Goal: Transaction & Acquisition: Purchase product/service

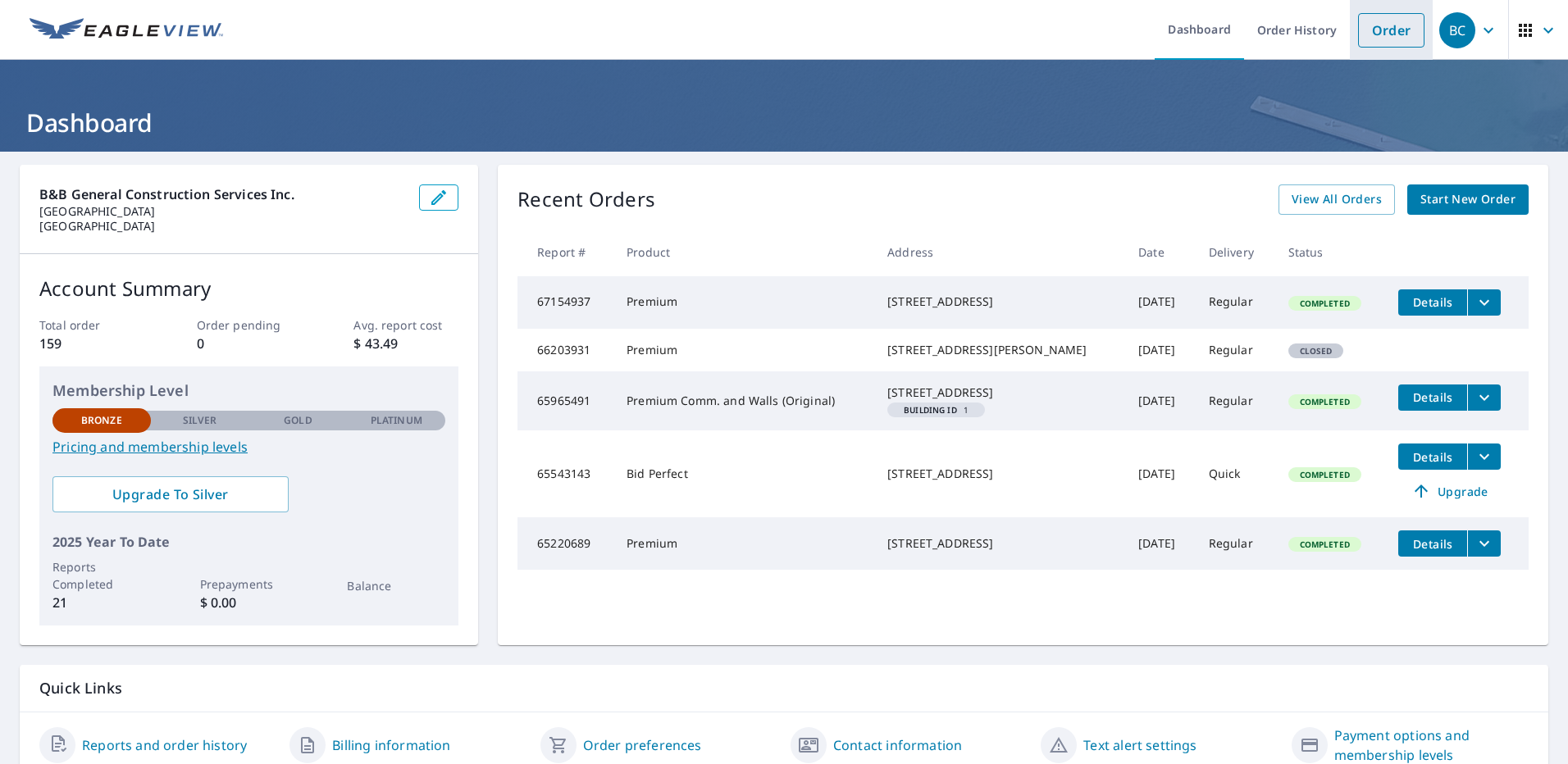
click at [1384, 31] on link "Order" at bounding box center [1391, 30] width 66 height 34
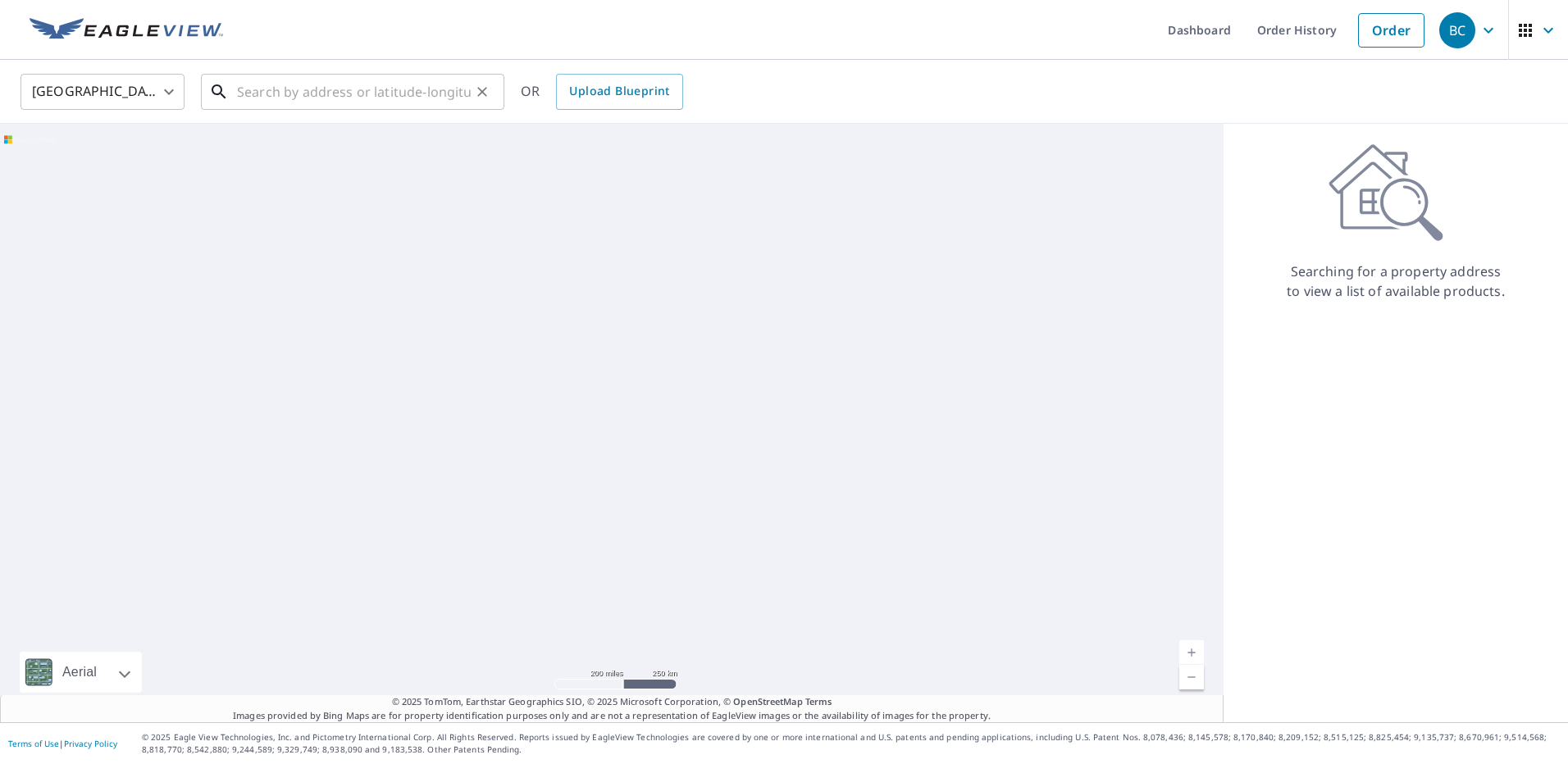
click at [250, 91] on input "text" at bounding box center [354, 91] width 234 height 46
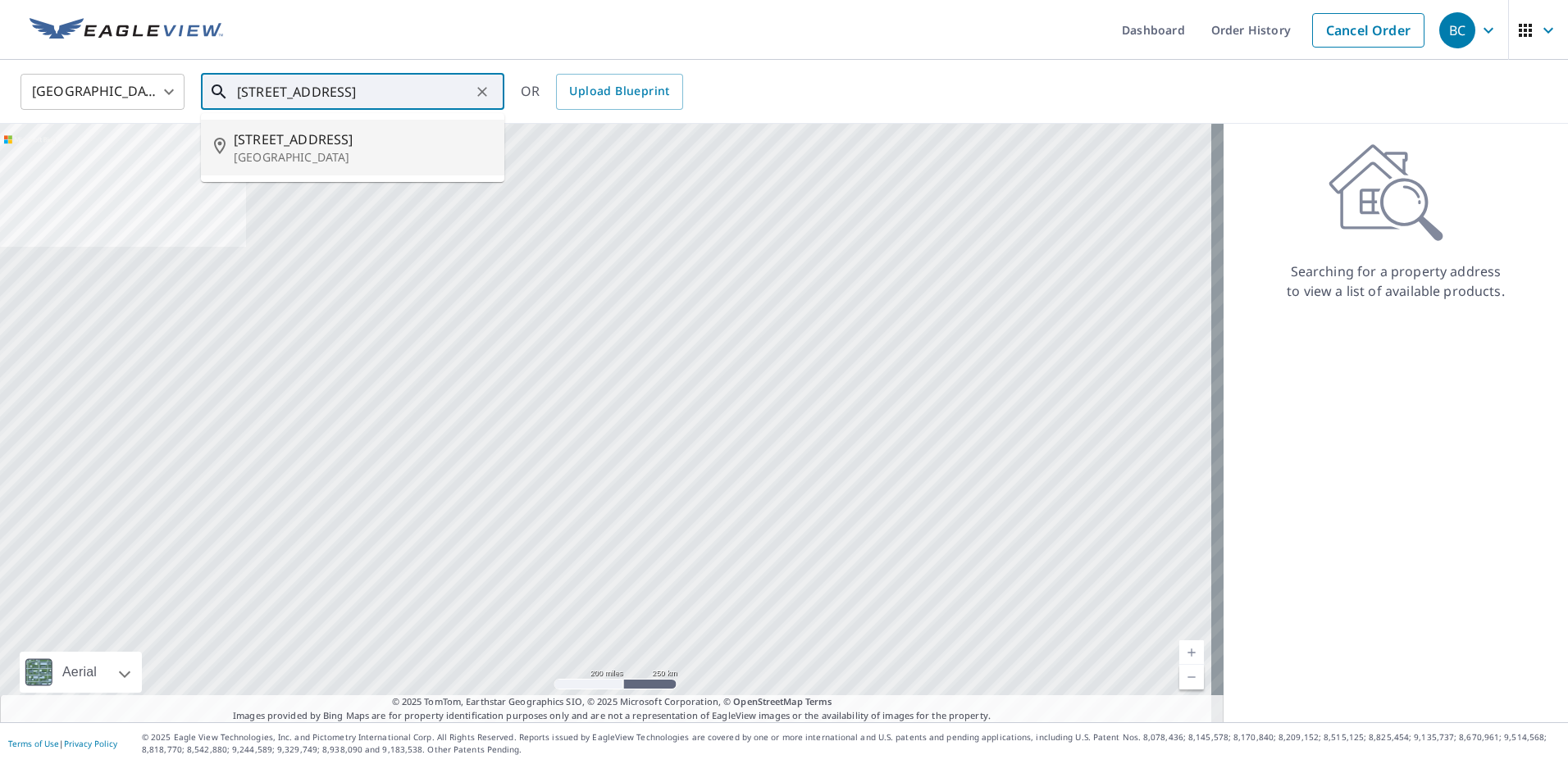
click at [262, 136] on span "[STREET_ADDRESS]" at bounding box center [362, 140] width 257 height 20
type input "[STREET_ADDRESS]"
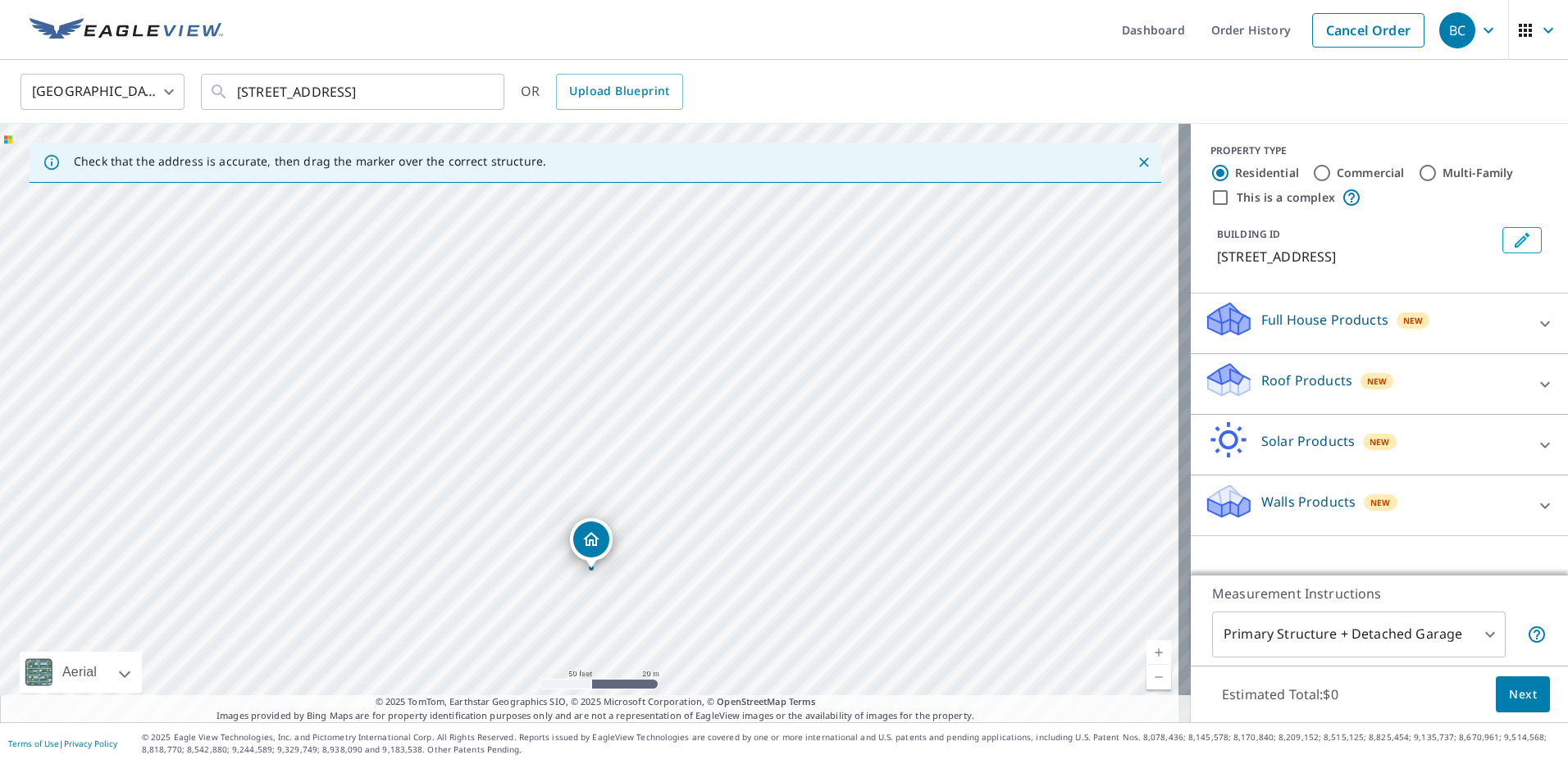
drag, startPoint x: 523, startPoint y: 356, endPoint x: 527, endPoint y: 500, distance: 144.1
click at [527, 501] on div "[STREET_ADDRESS]" at bounding box center [595, 423] width 1191 height 598
click at [1360, 390] on div "New" at bounding box center [1377, 381] width 34 height 16
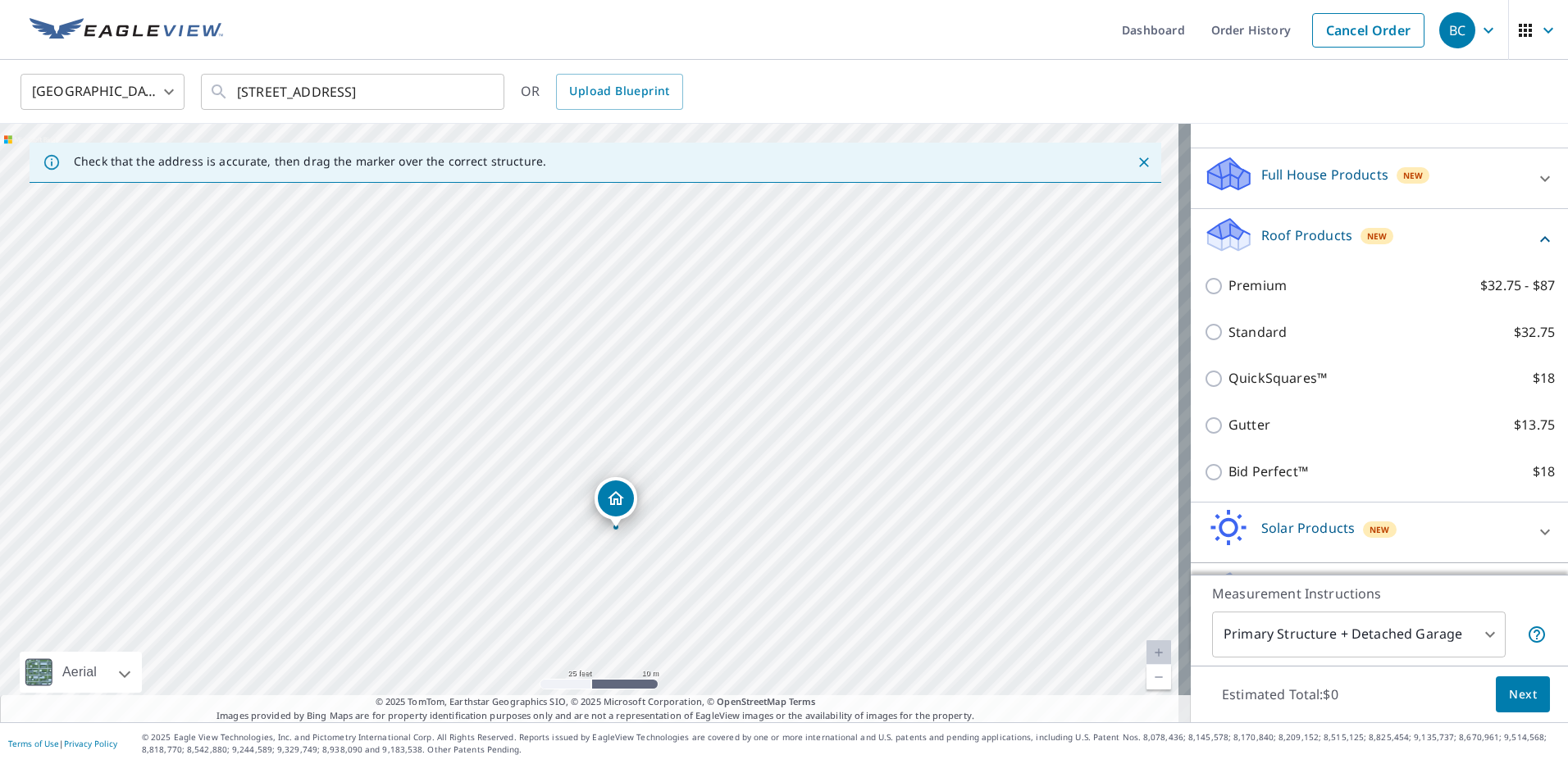
scroll to position [164, 0]
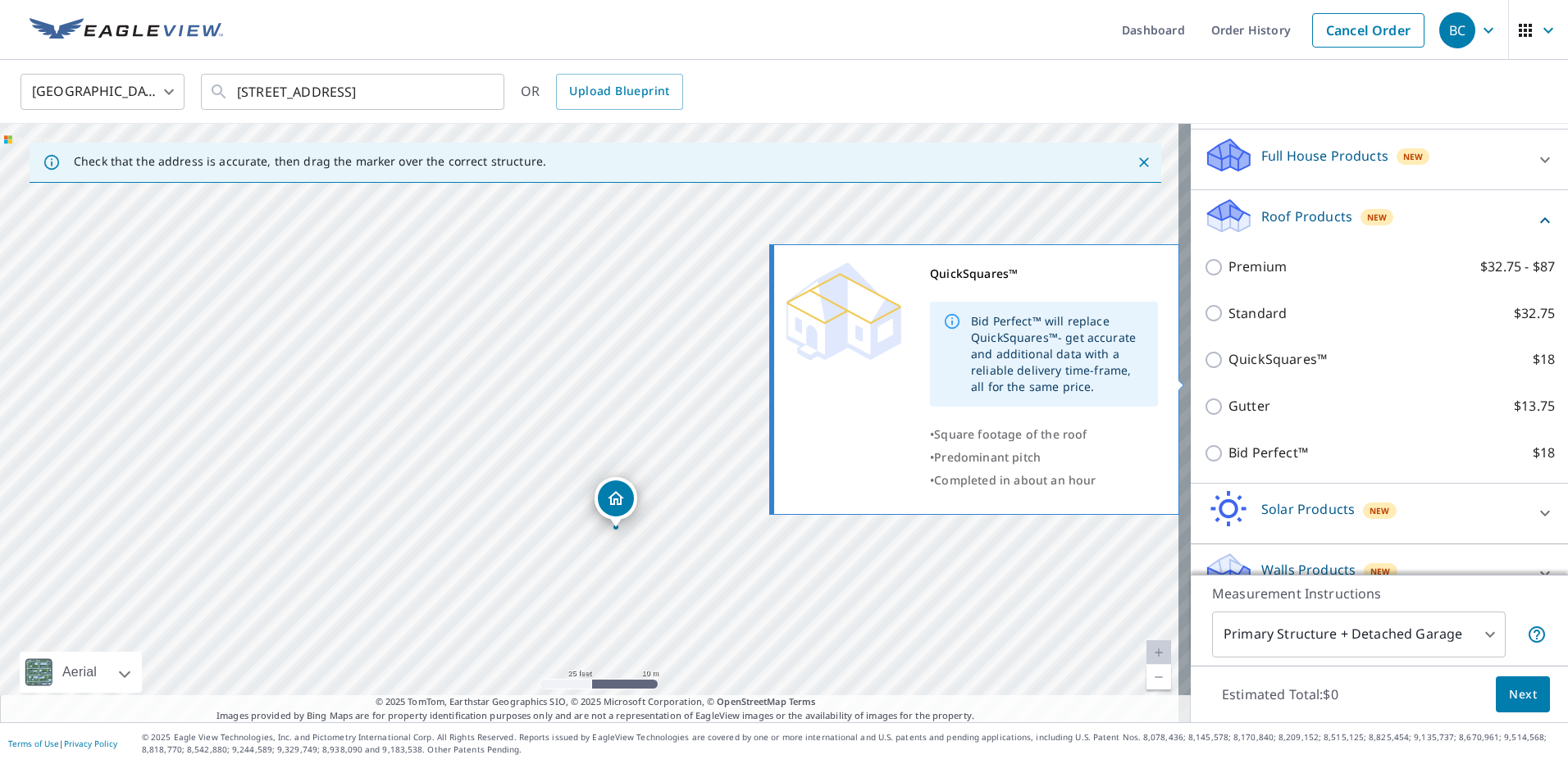
click at [1204, 370] on input "QuickSquares™ $18" at bounding box center [1216, 360] width 24 height 20
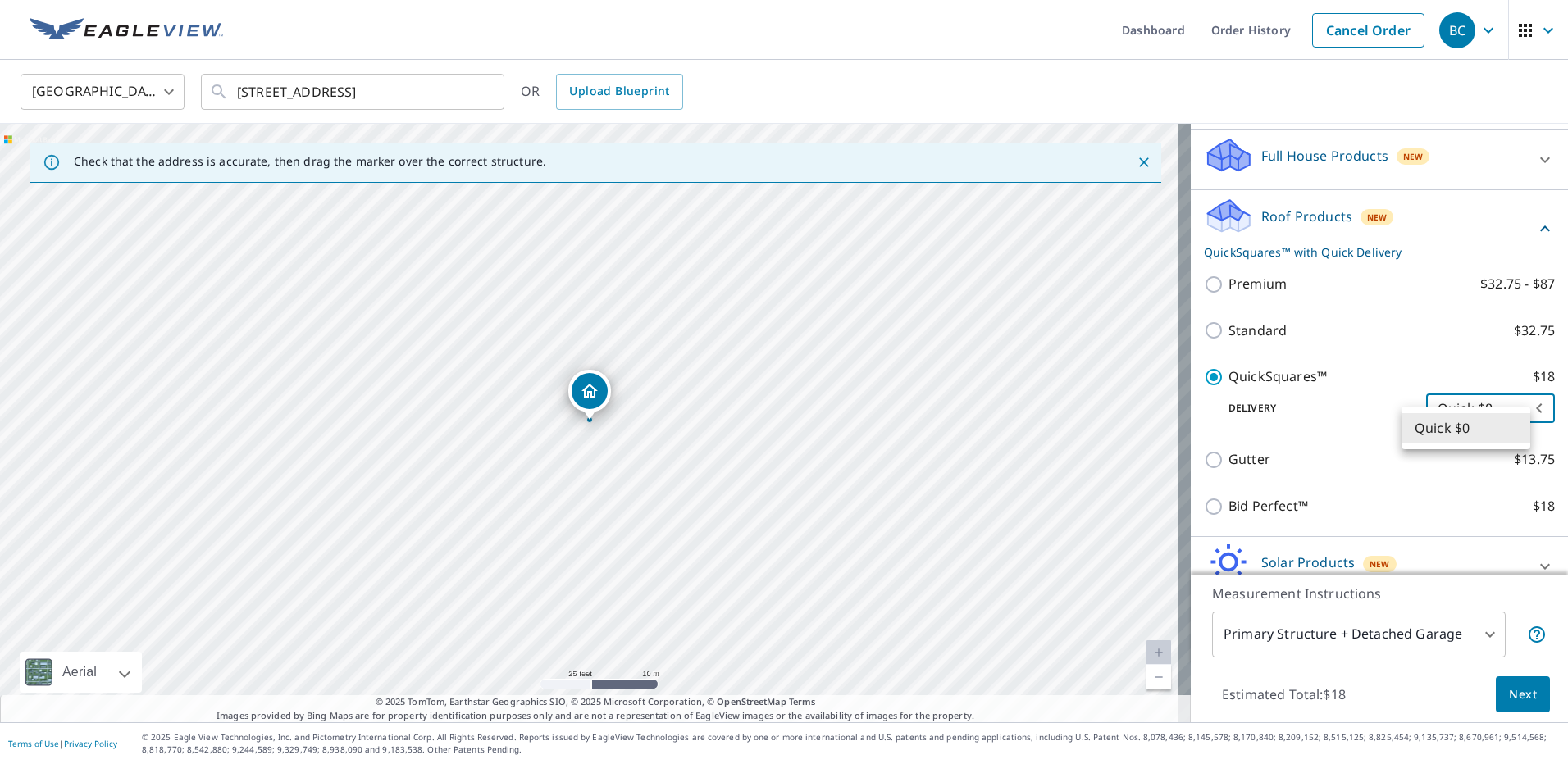
click at [1510, 429] on body "BC BC Dashboard Order History Cancel Order [DEMOGRAPHIC_DATA][GEOGRAPHIC_DATA] …" at bounding box center [784, 382] width 1568 height 764
click at [1194, 413] on div at bounding box center [784, 382] width 1568 height 764
click at [1513, 424] on body "BC BC Dashboard Order History Cancel Order [DEMOGRAPHIC_DATA][GEOGRAPHIC_DATA] …" at bounding box center [784, 382] width 1568 height 764
click at [1513, 424] on li "Quick $0" at bounding box center [1466, 427] width 129 height 30
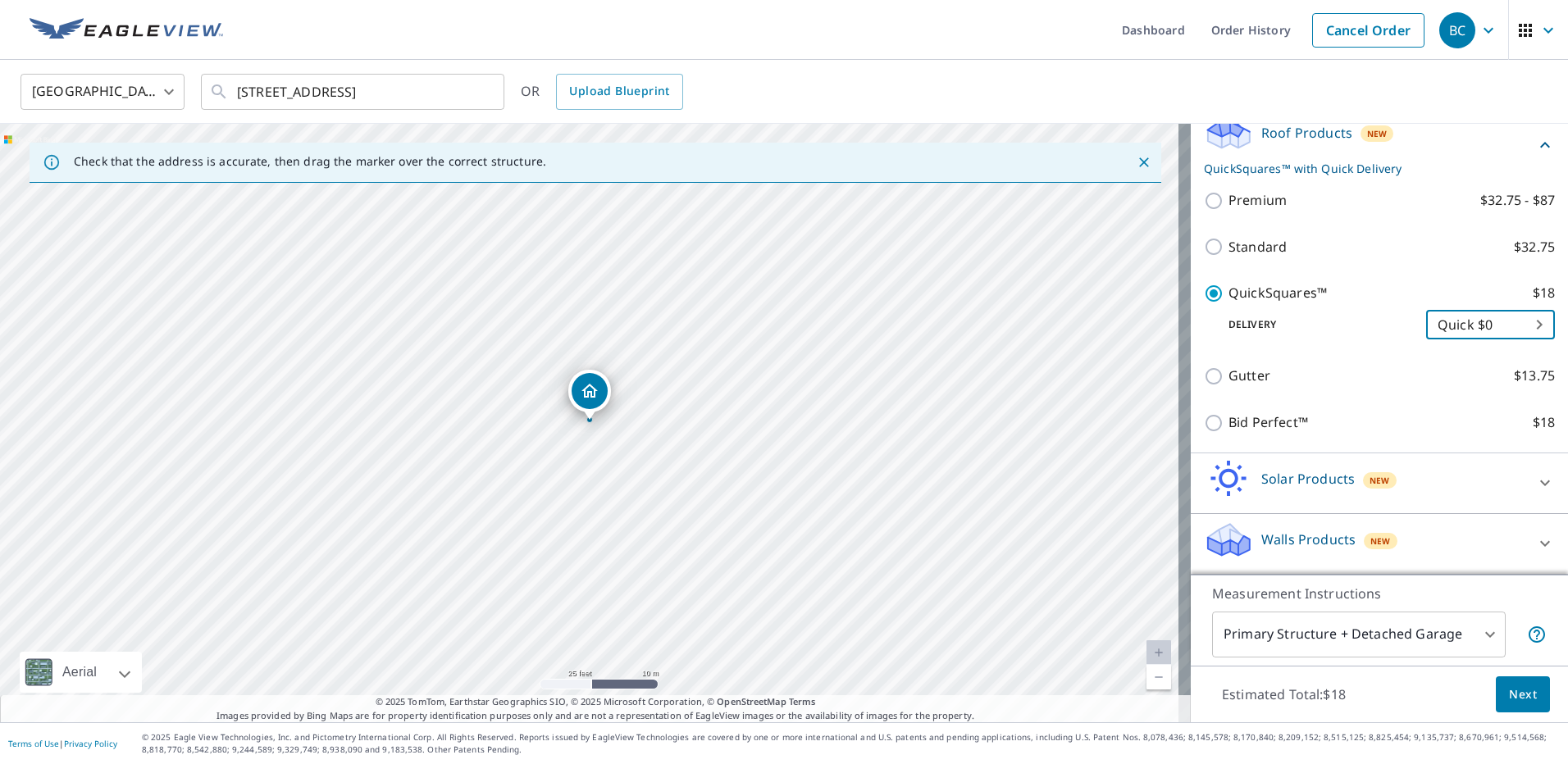
scroll to position [267, 0]
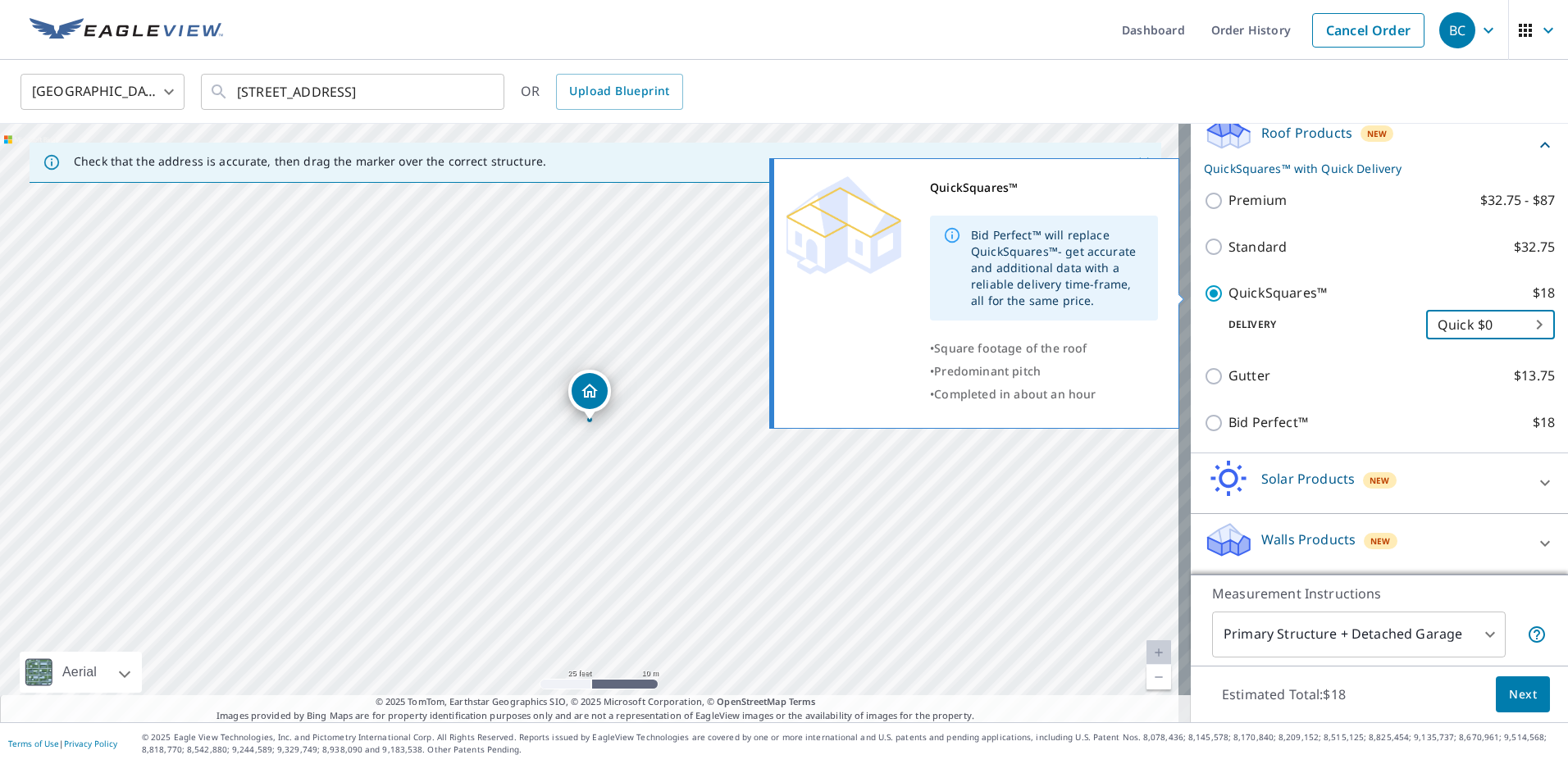
click at [1253, 291] on p "QuickSquares™" at bounding box center [1278, 293] width 99 height 21
click at [1228, 291] on input "QuickSquares™ $18" at bounding box center [1216, 294] width 24 height 20
checkbox input "false"
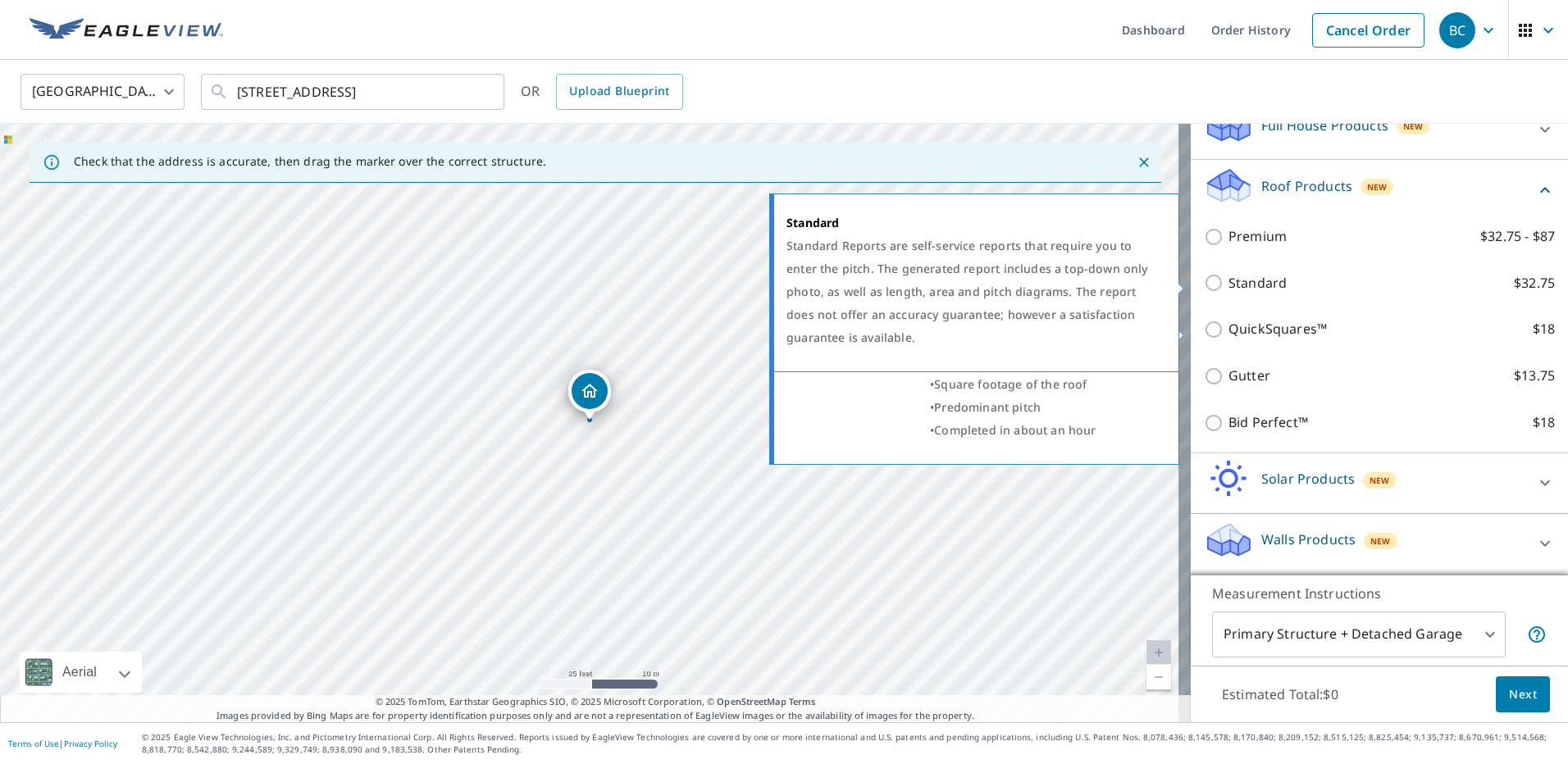
scroll to position [214, 0]
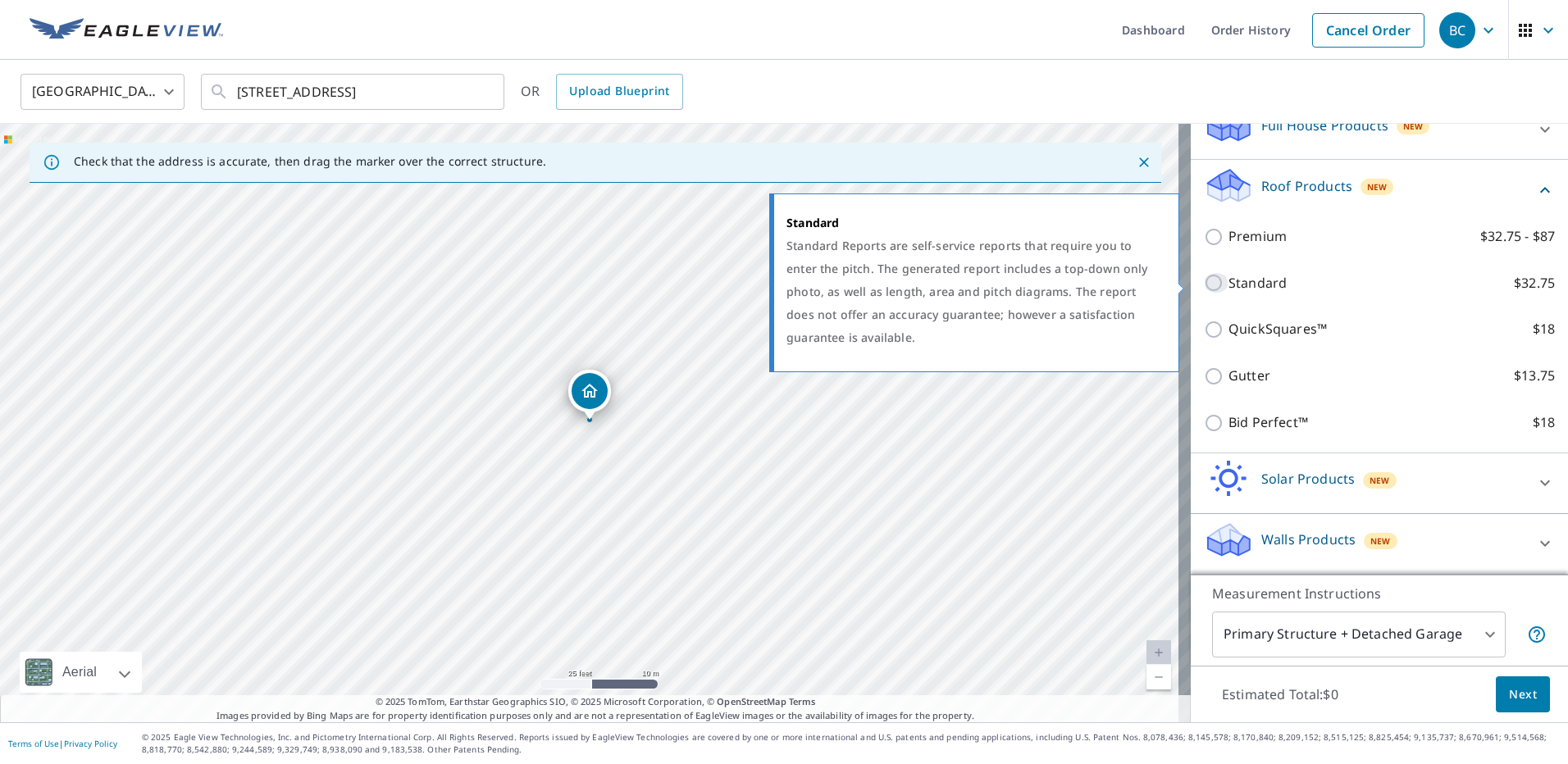
click at [1204, 284] on input "Standard $32.75" at bounding box center [1216, 283] width 24 height 20
checkbox input "true"
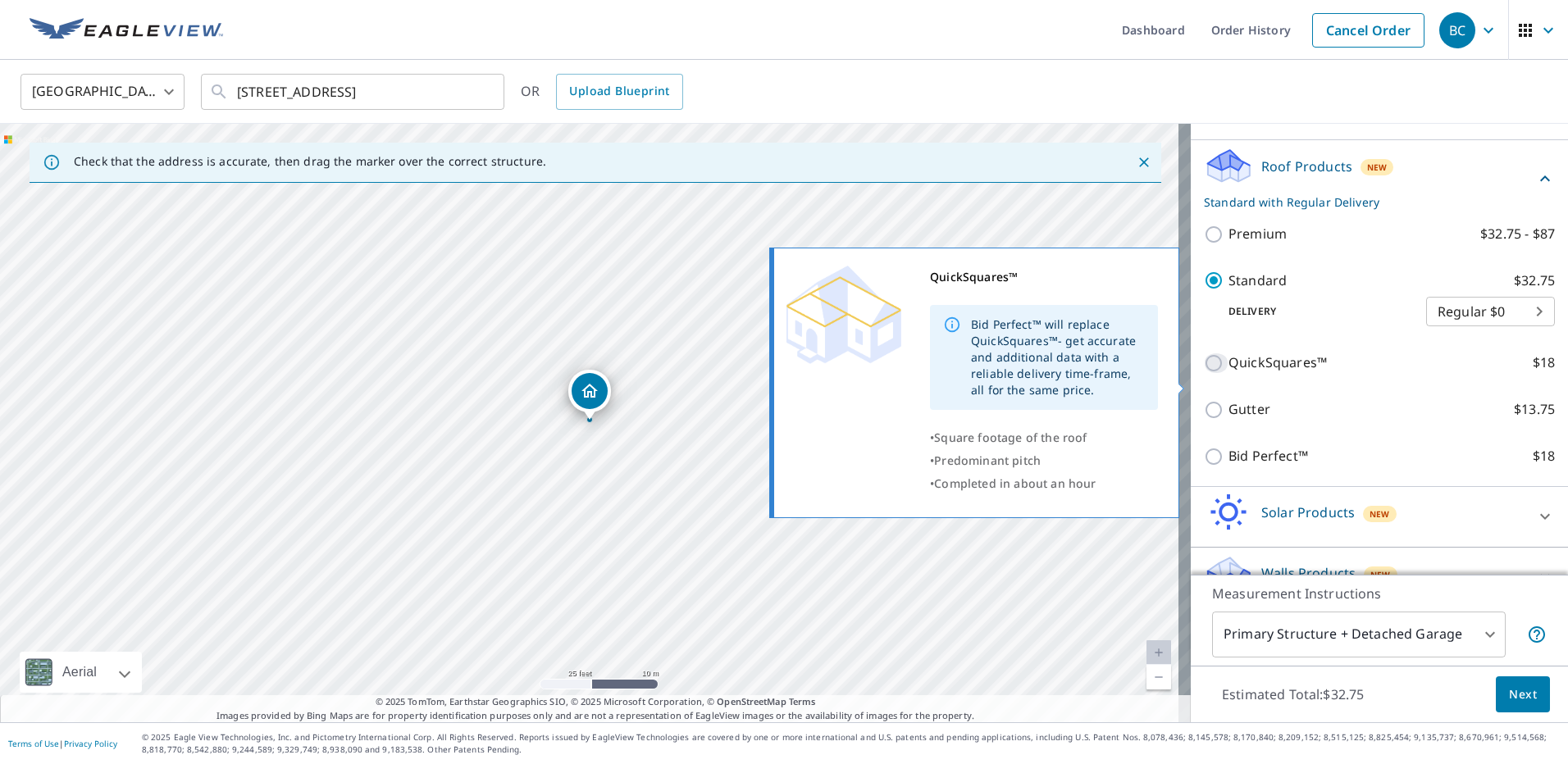
click at [1204, 373] on input "QuickSquares™ $18" at bounding box center [1216, 363] width 24 height 20
checkbox input "true"
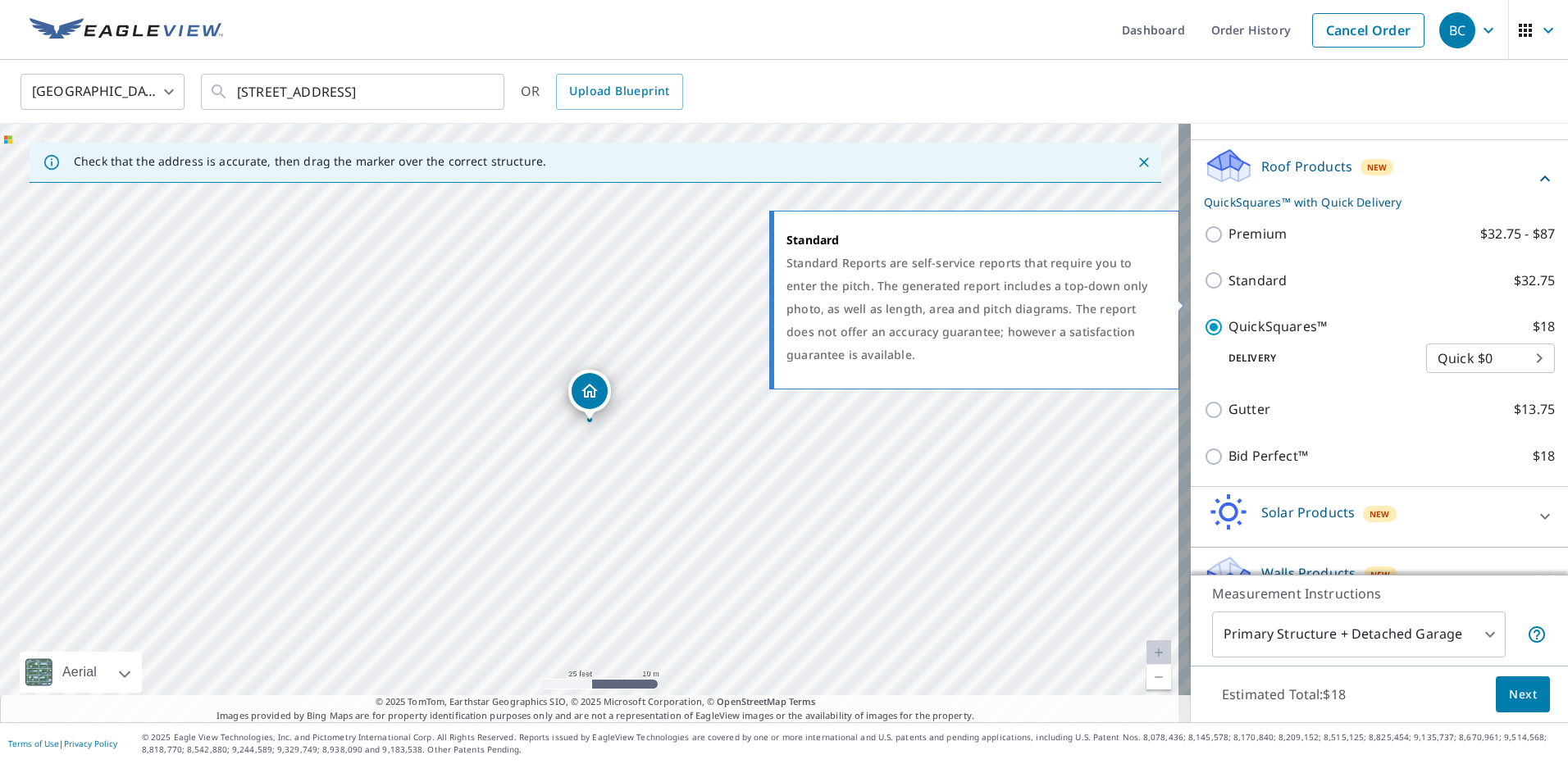
click at [1204, 290] on input "Standard $32.75" at bounding box center [1216, 280] width 24 height 20
checkbox input "true"
checkbox input "false"
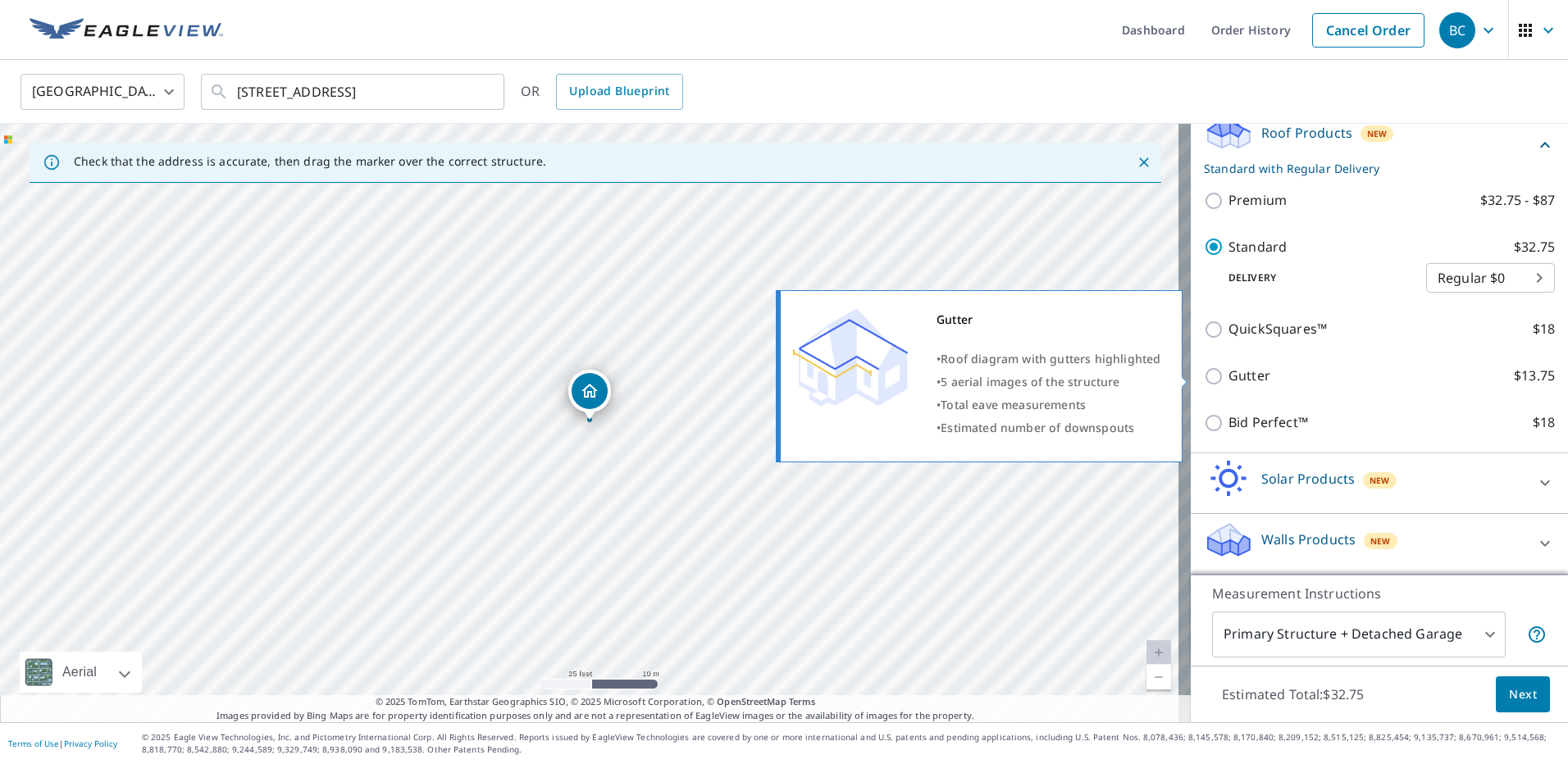
scroll to position [267, 0]
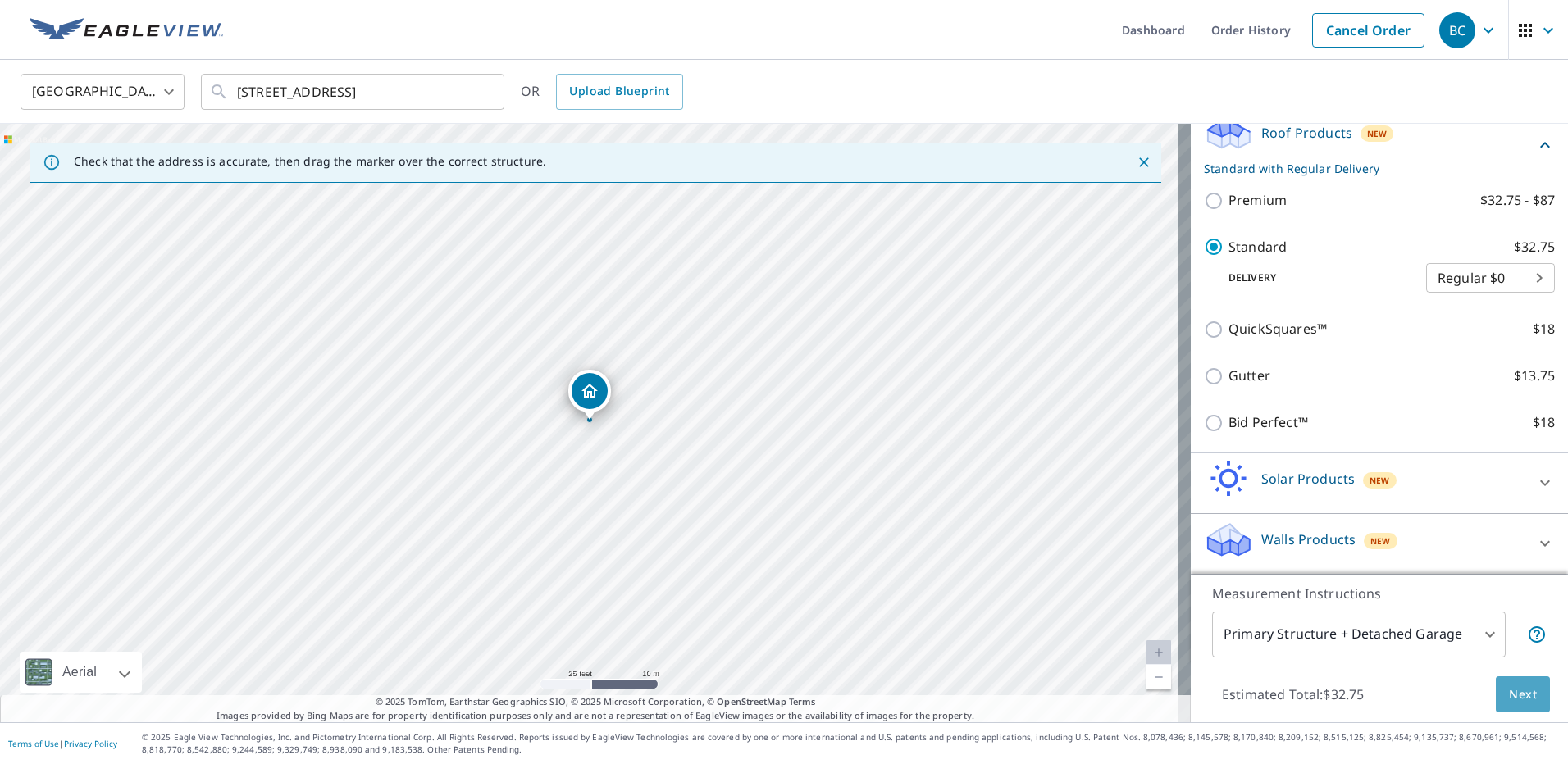
click at [1509, 696] on span "Next" at bounding box center [1522, 694] width 28 height 21
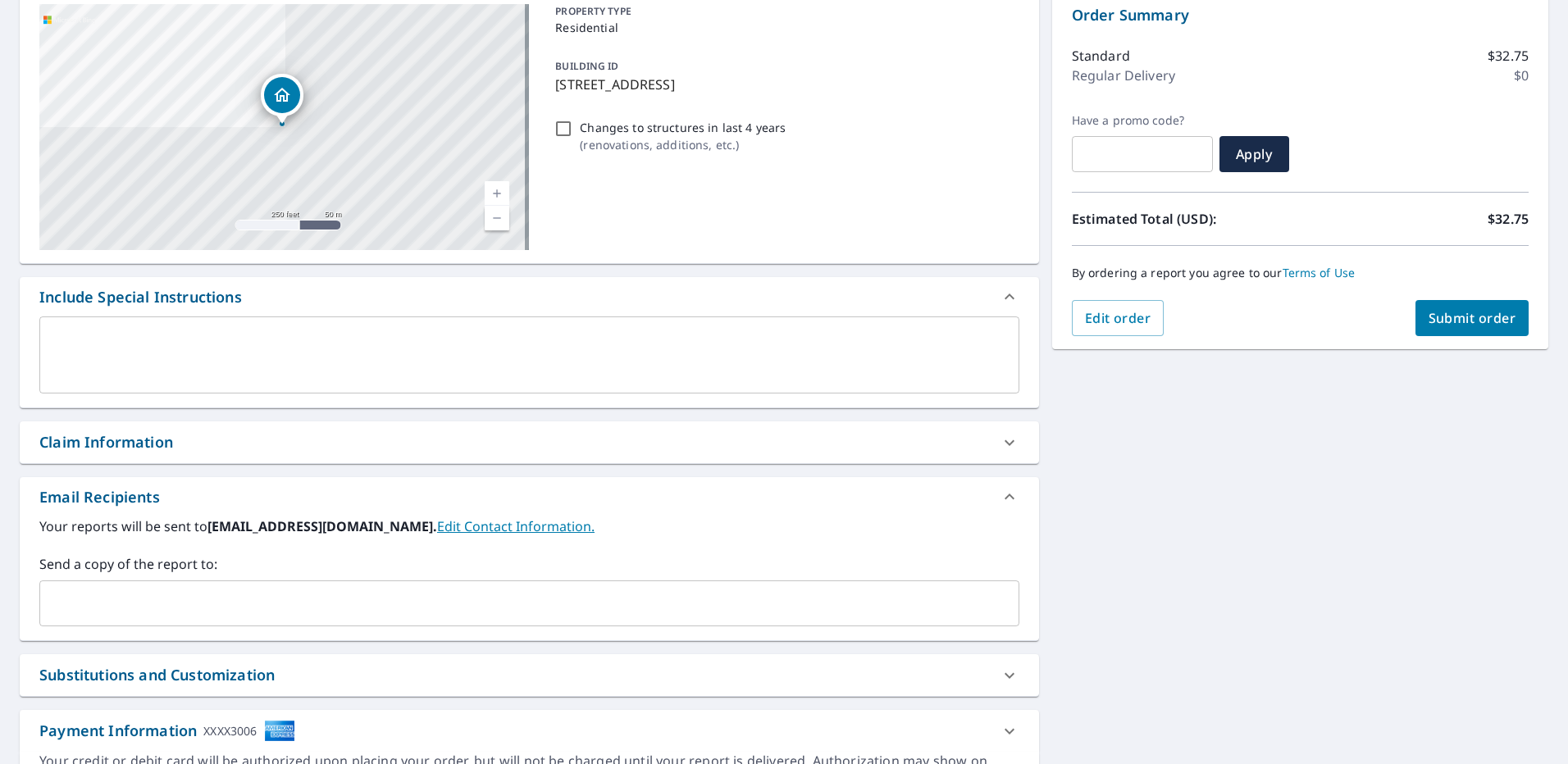
scroll to position [246, 0]
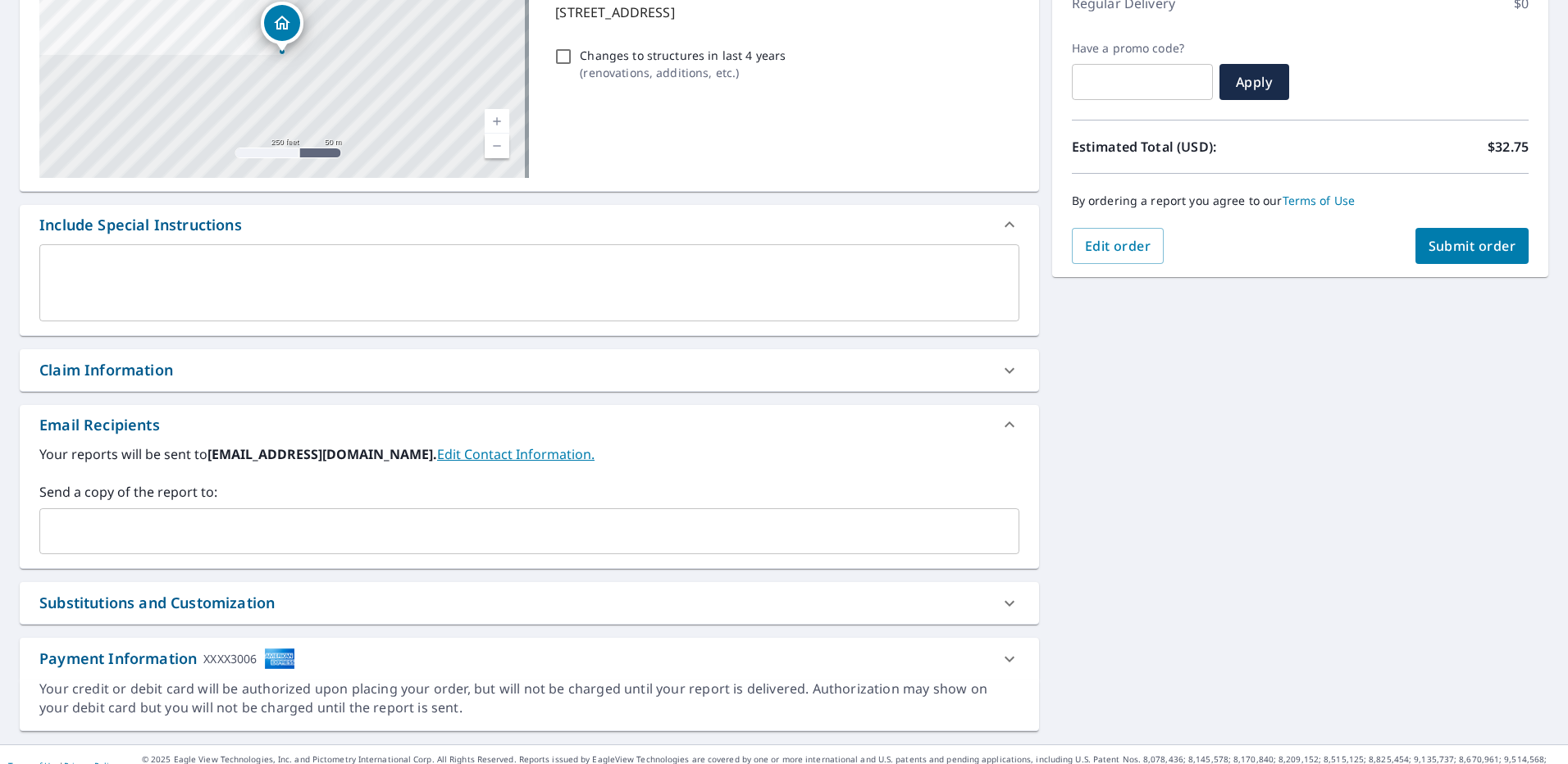
click at [1454, 256] on button "Submit order" at bounding box center [1472, 245] width 114 height 36
checkbox input "true"
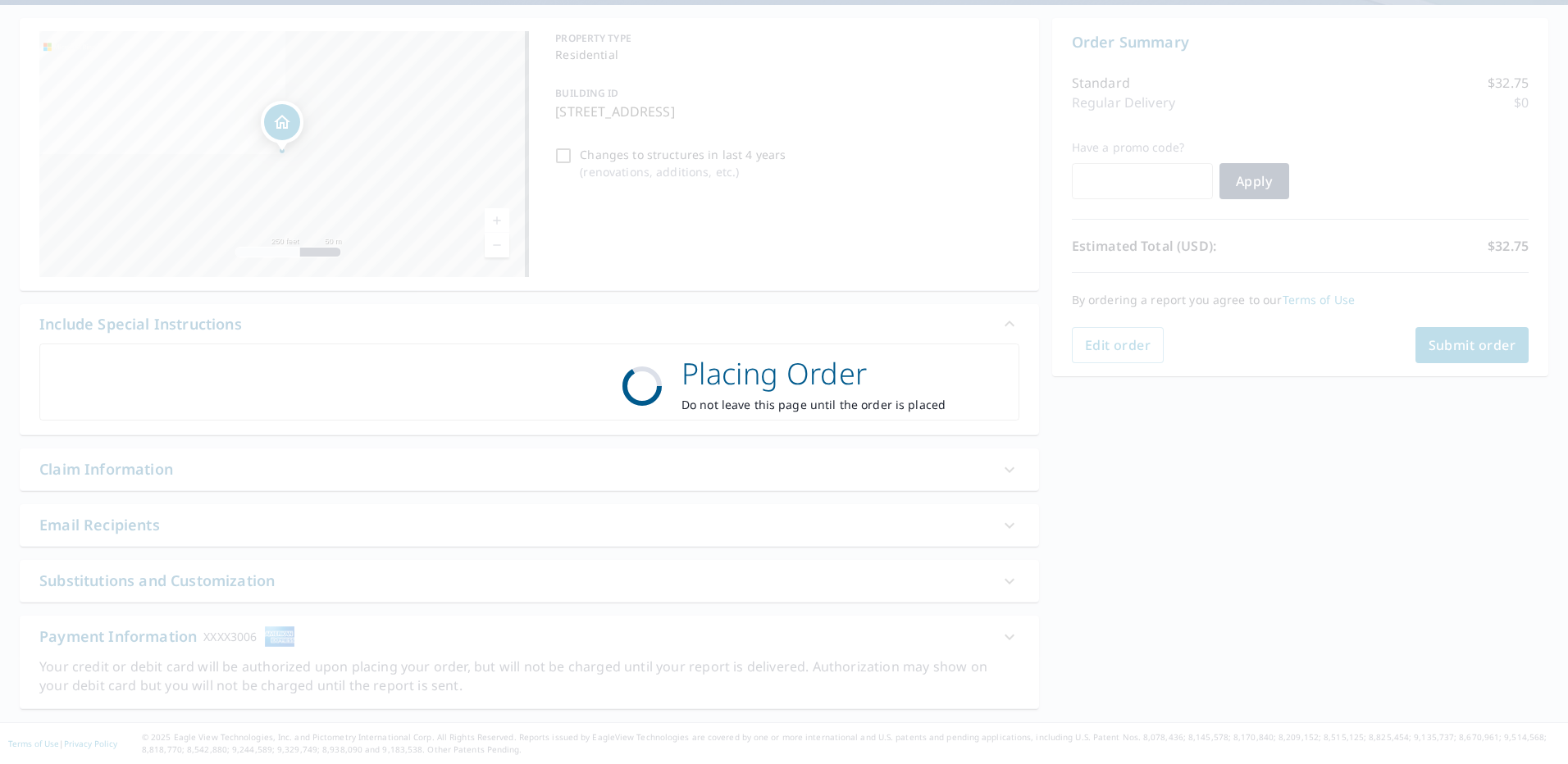
scroll to position [147, 0]
